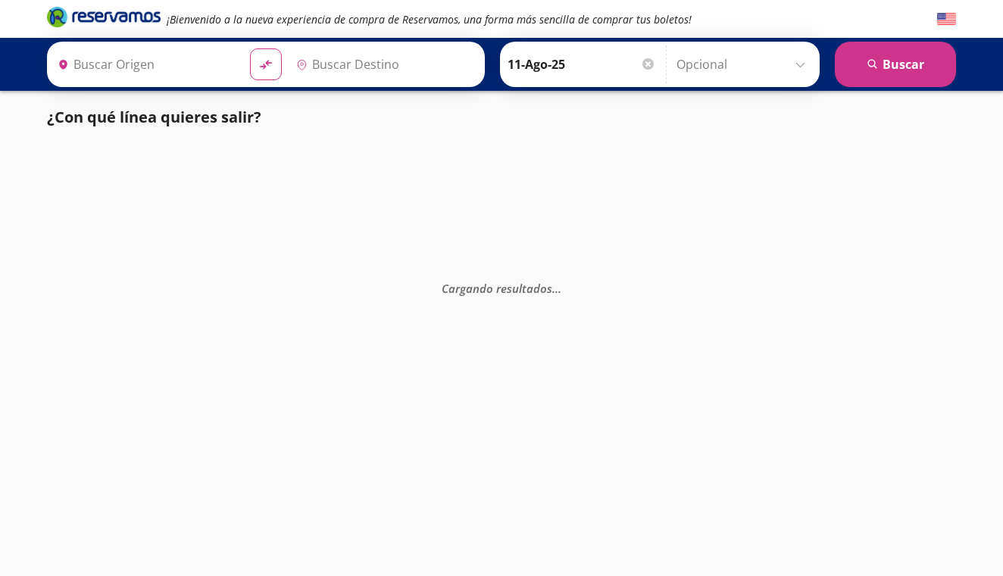
type input "Culiacán, [GEOGRAPHIC_DATA]"
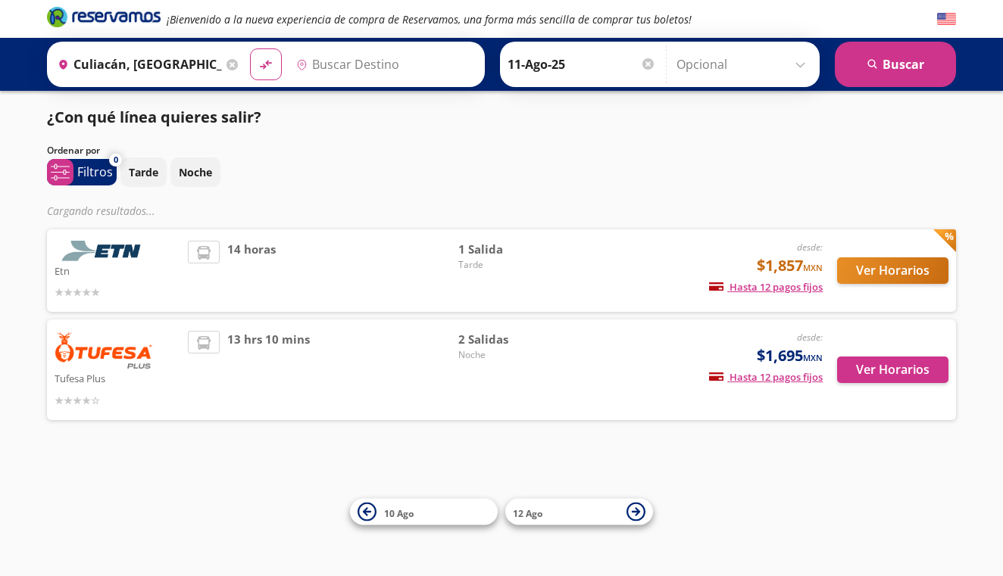
type input "[GEOGRAPHIC_DATA], [GEOGRAPHIC_DATA]"
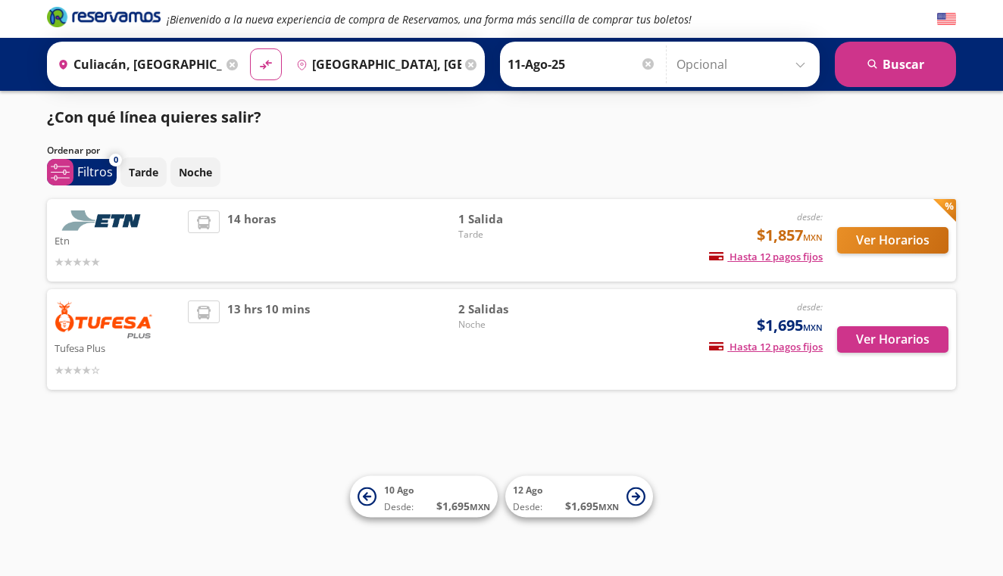
click at [142, 264] on div at bounding box center [118, 261] width 126 height 18
click at [857, 239] on button "Ver Horarios" at bounding box center [892, 240] width 111 height 27
click at [482, 316] on span "2 Salidas" at bounding box center [511, 309] width 106 height 17
click at [866, 333] on button "Ver Horarios" at bounding box center [892, 339] width 111 height 27
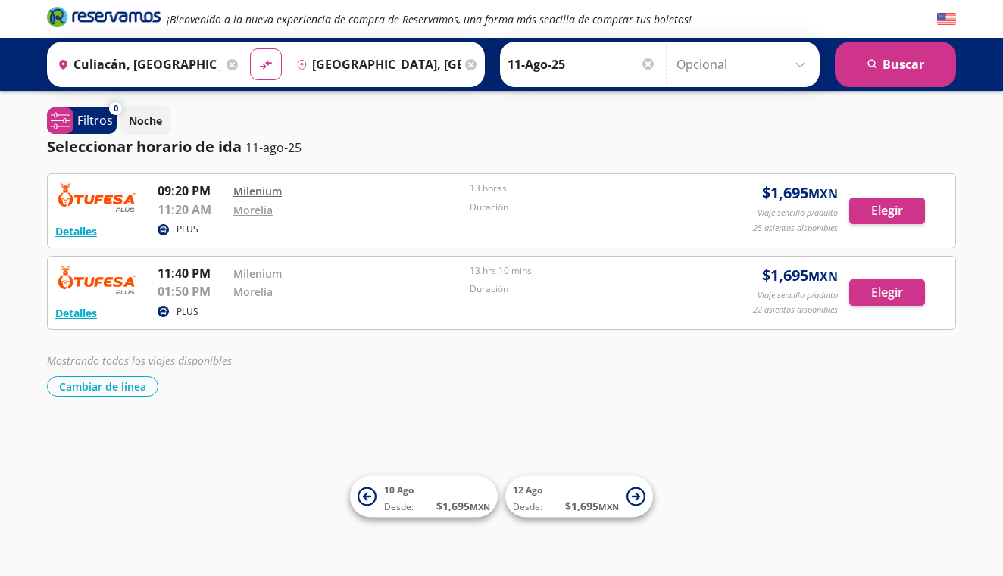
click at [257, 190] on link "Milenium" at bounding box center [257, 191] width 48 height 14
